Goal: Task Accomplishment & Management: Complete application form

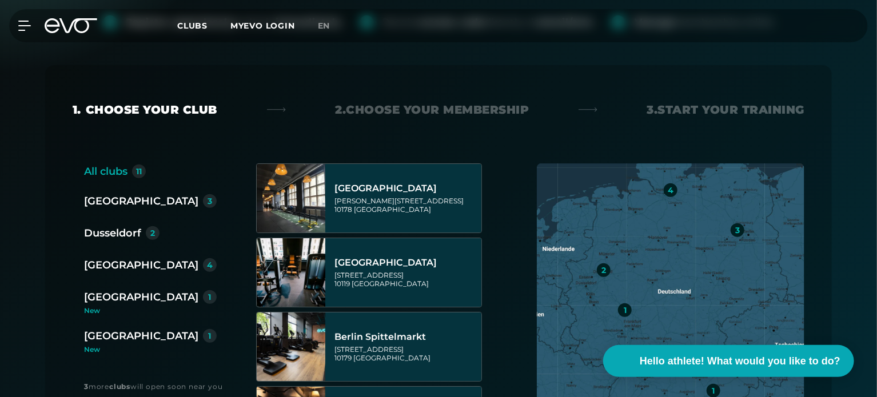
scroll to position [247, 0]
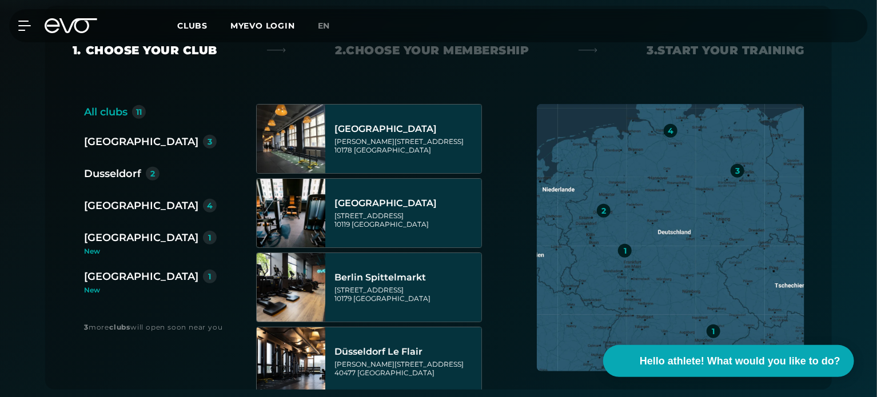
click at [129, 175] on font "Dusseldorf" at bounding box center [112, 173] width 57 height 13
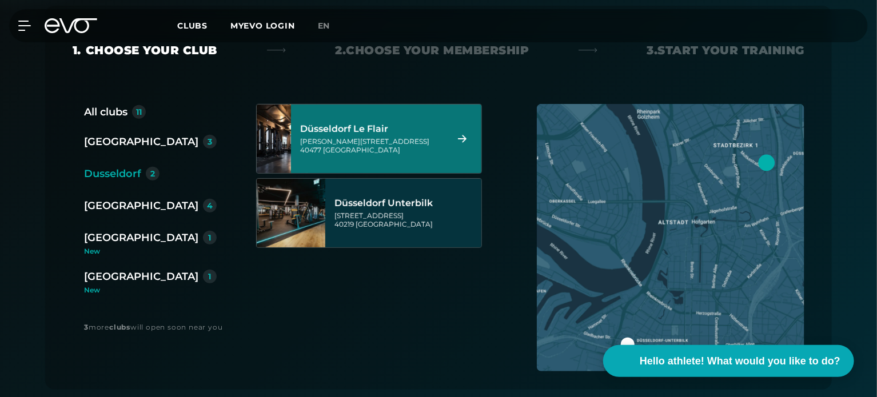
click at [400, 148] on div "[PERSON_NAME][STREET_ADDRESS]" at bounding box center [371, 145] width 143 height 17
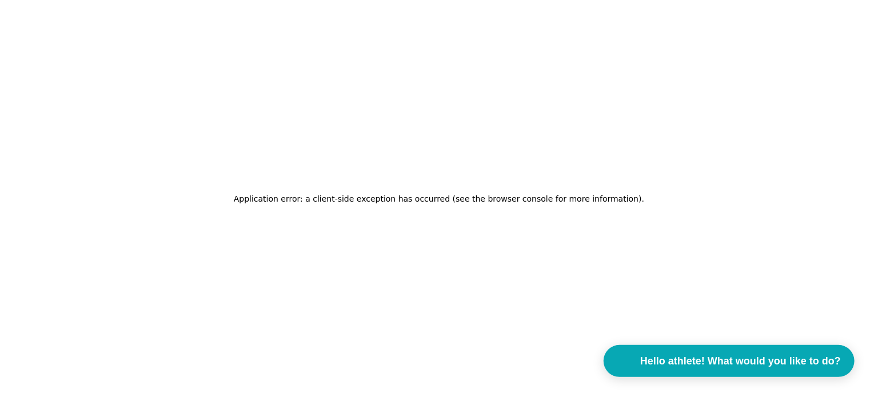
scroll to position [0, 0]
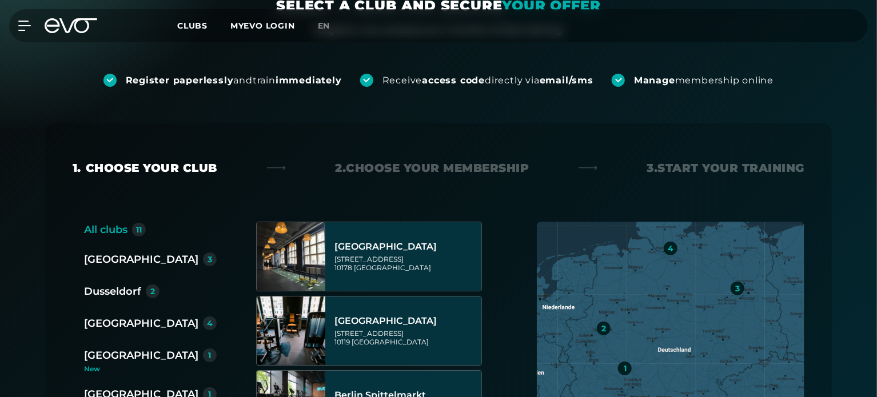
scroll to position [133, 0]
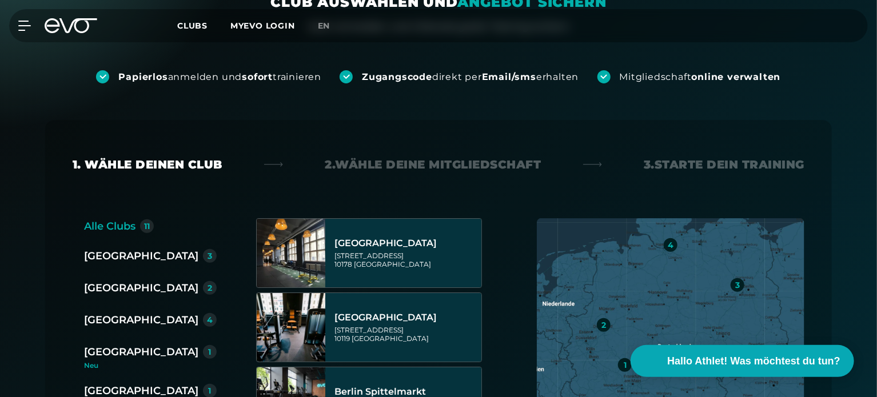
click at [41, 187] on div "1. Wähle deinen Club 2. Wähle deine Mitgliedschaft 3. Starte dein Training Alle…" at bounding box center [438, 311] width 823 height 457
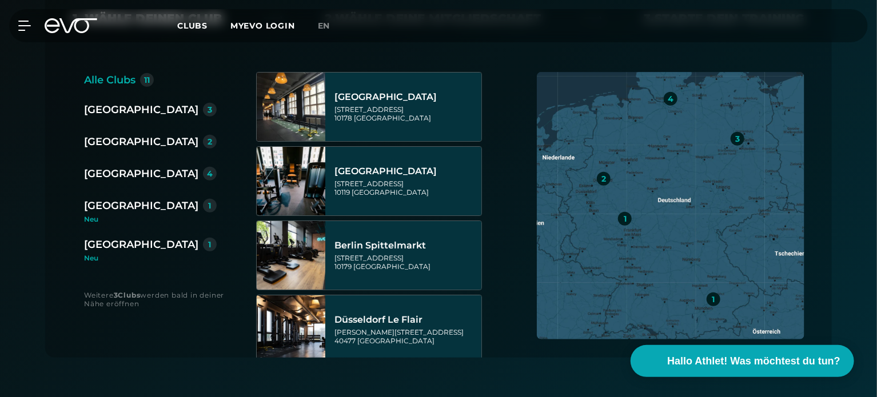
scroll to position [286, 0]
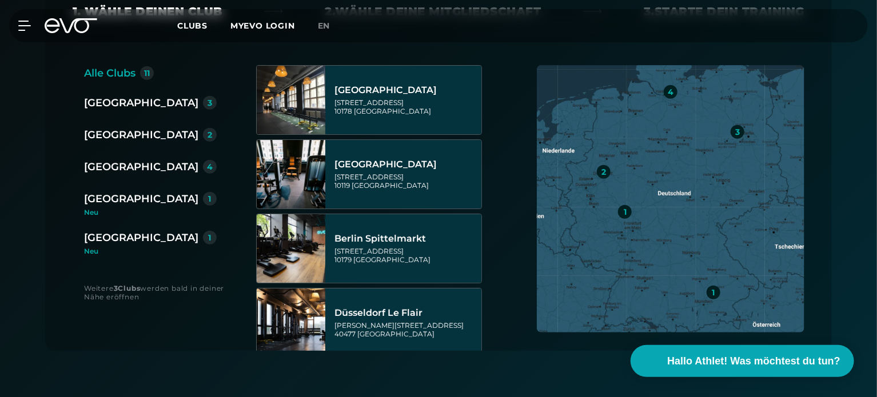
click at [130, 139] on div "[GEOGRAPHIC_DATA]" at bounding box center [141, 135] width 114 height 16
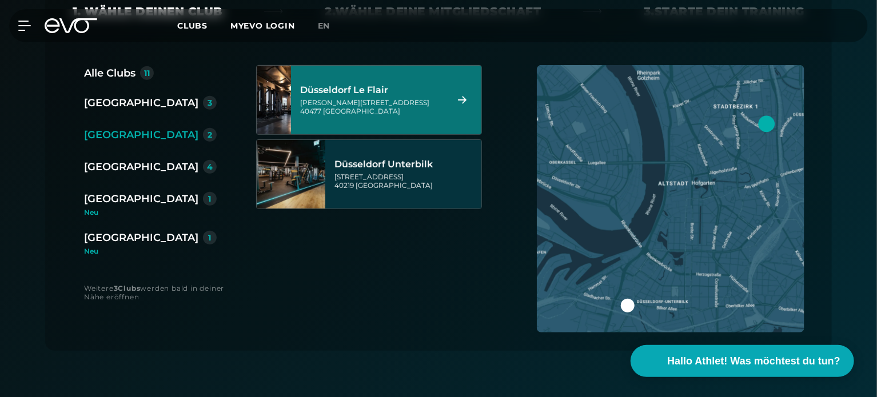
click at [368, 115] on div "[GEOGRAPHIC_DATA] Le Flair [PERSON_NAME][STREET_ADDRESS]" at bounding box center [371, 100] width 143 height 50
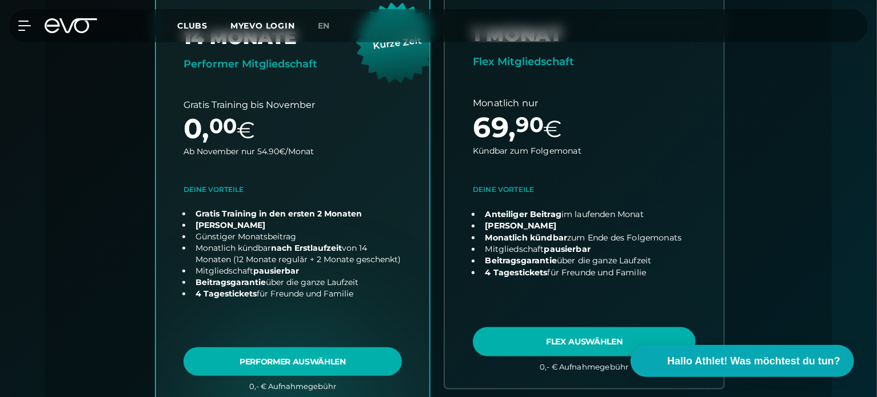
scroll to position [386, 0]
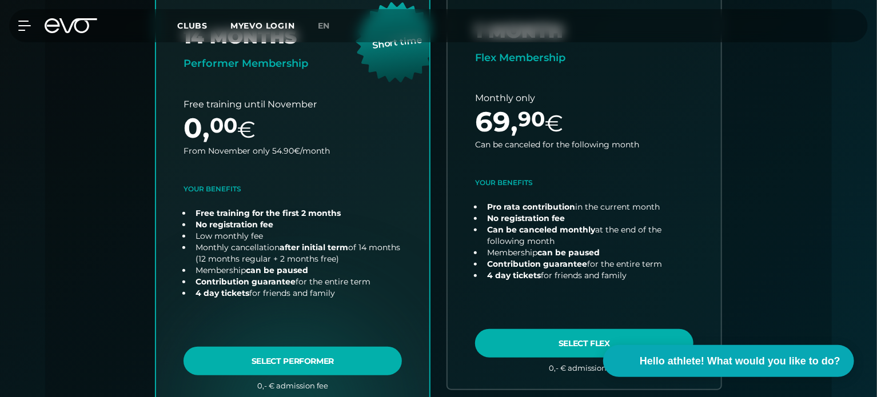
click at [782, 176] on div "All clubs 11 Berlin 3 Dusseldorf 2 Hamburg 4 Munich 1 New Wiesbaden 1 New 3 mor…" at bounding box center [439, 200] width 732 height 471
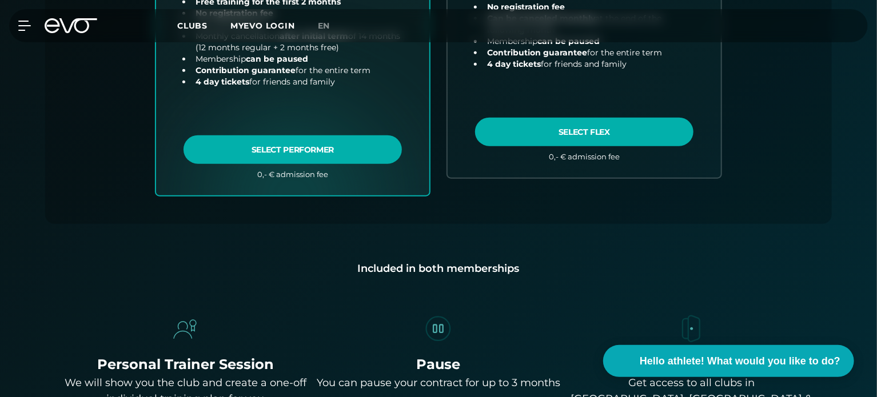
scroll to position [597, 0]
